Goal: Browse casually

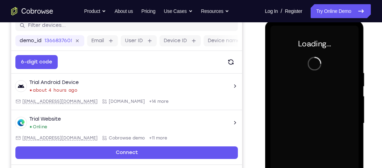
scroll to position [95, 0]
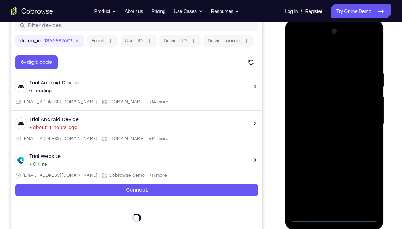
click at [333, 168] on div at bounding box center [334, 124] width 88 height 196
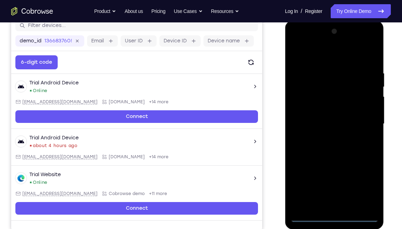
click at [366, 168] on div at bounding box center [334, 124] width 88 height 196
click at [295, 42] on div at bounding box center [334, 124] width 88 height 196
click at [366, 120] on div at bounding box center [334, 124] width 88 height 196
click at [327, 136] on div at bounding box center [334, 124] width 88 height 196
click at [317, 116] on div at bounding box center [334, 124] width 88 height 196
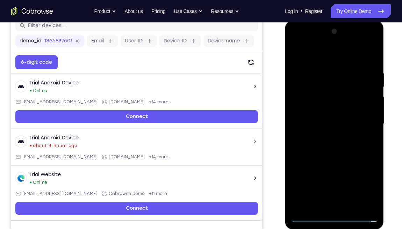
click at [324, 109] on div at bounding box center [334, 124] width 88 height 196
click at [327, 123] on div at bounding box center [334, 124] width 88 height 196
click at [329, 148] on div at bounding box center [334, 124] width 88 height 196
drag, startPoint x: 312, startPoint y: 55, endPoint x: 406, endPoint y: 80, distance: 97.2
click at [381, 80] on html "Online web based iOS Simulators and Android Emulators. Run iPhone, iPad, Mobile…" at bounding box center [335, 126] width 100 height 210
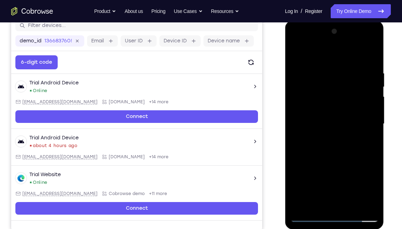
click at [372, 65] on div at bounding box center [334, 124] width 88 height 196
click at [373, 168] on div at bounding box center [334, 124] width 88 height 196
click at [323, 70] on div at bounding box center [334, 124] width 88 height 196
click at [371, 127] on div at bounding box center [334, 124] width 88 height 196
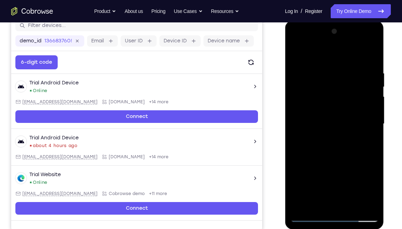
click at [371, 127] on div at bounding box center [334, 124] width 88 height 196
click at [358, 119] on div at bounding box center [334, 124] width 88 height 196
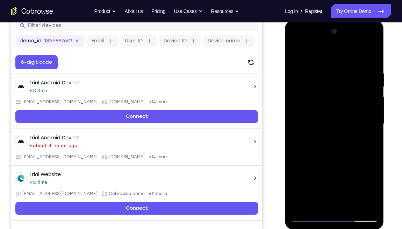
click at [358, 119] on div at bounding box center [334, 124] width 88 height 196
drag, startPoint x: 363, startPoint y: 124, endPoint x: 280, endPoint y: 140, distance: 84.5
click at [285, 140] on html "Online web based iOS Simulators and Android Emulators. Run iPhone, iPad, Mobile…" at bounding box center [335, 126] width 100 height 210
click at [366, 122] on div at bounding box center [334, 124] width 88 height 196
click at [366, 121] on div at bounding box center [334, 124] width 88 height 196
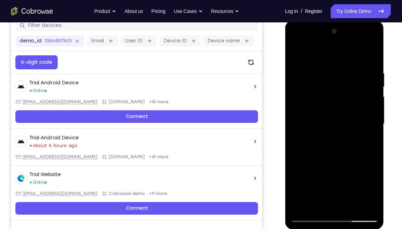
click at [366, 121] on div at bounding box center [334, 124] width 88 height 196
click at [367, 121] on div at bounding box center [334, 124] width 88 height 196
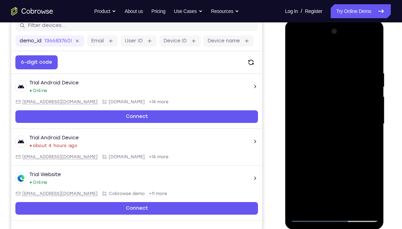
click at [368, 120] on div at bounding box center [334, 124] width 88 height 196
click at [366, 129] on div at bounding box center [334, 124] width 88 height 196
click at [365, 129] on div at bounding box center [334, 124] width 88 height 196
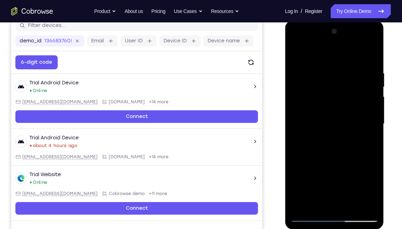
click at [366, 129] on div at bounding box center [334, 124] width 88 height 196
click at [367, 130] on div at bounding box center [334, 124] width 88 height 196
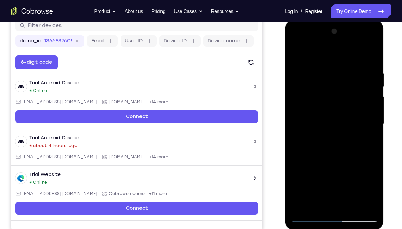
click at [367, 130] on div at bounding box center [334, 124] width 88 height 196
click at [364, 99] on div at bounding box center [334, 124] width 88 height 196
click at [370, 54] on div at bounding box center [334, 124] width 88 height 196
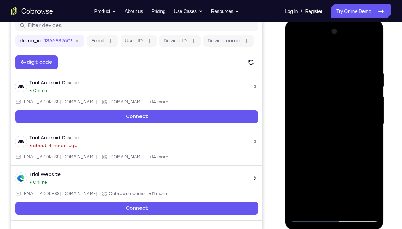
drag, startPoint x: 329, startPoint y: 148, endPoint x: 317, endPoint y: 100, distance: 49.5
click at [317, 100] on div at bounding box center [334, 124] width 88 height 196
click at [349, 168] on div at bounding box center [334, 124] width 88 height 196
click at [325, 162] on div at bounding box center [334, 124] width 88 height 196
click at [374, 85] on div at bounding box center [334, 124] width 88 height 196
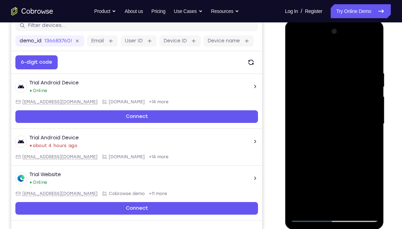
click at [295, 86] on div at bounding box center [334, 124] width 88 height 196
click at [296, 50] on div at bounding box center [334, 124] width 88 height 196
drag, startPoint x: 326, startPoint y: 185, endPoint x: 320, endPoint y: 124, distance: 61.1
click at [320, 124] on div at bounding box center [334, 124] width 88 height 196
click at [376, 168] on div at bounding box center [334, 124] width 88 height 196
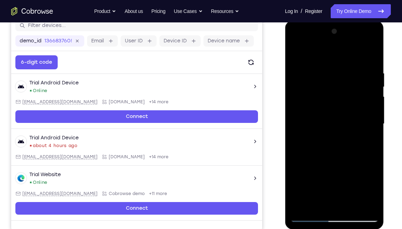
drag, startPoint x: 337, startPoint y: 166, endPoint x: 331, endPoint y: 110, distance: 56.2
click at [331, 110] on div at bounding box center [334, 124] width 88 height 196
drag, startPoint x: 335, startPoint y: 147, endPoint x: 335, endPoint y: 92, distance: 54.9
click at [335, 92] on div at bounding box center [334, 124] width 88 height 196
drag, startPoint x: 327, startPoint y: 139, endPoint x: 318, endPoint y: 84, distance: 55.3
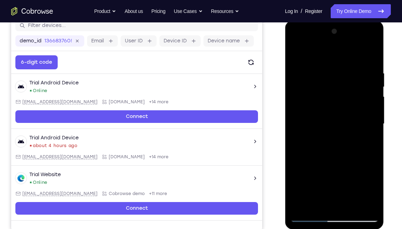
click at [318, 84] on div at bounding box center [334, 124] width 88 height 196
click at [371, 133] on div at bounding box center [334, 124] width 88 height 196
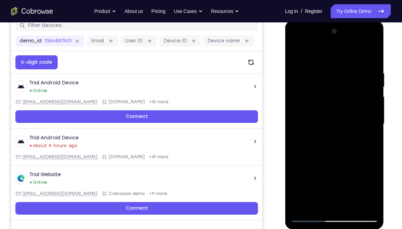
click at [371, 133] on div at bounding box center [334, 124] width 88 height 196
